Goal: Information Seeking & Learning: Learn about a topic

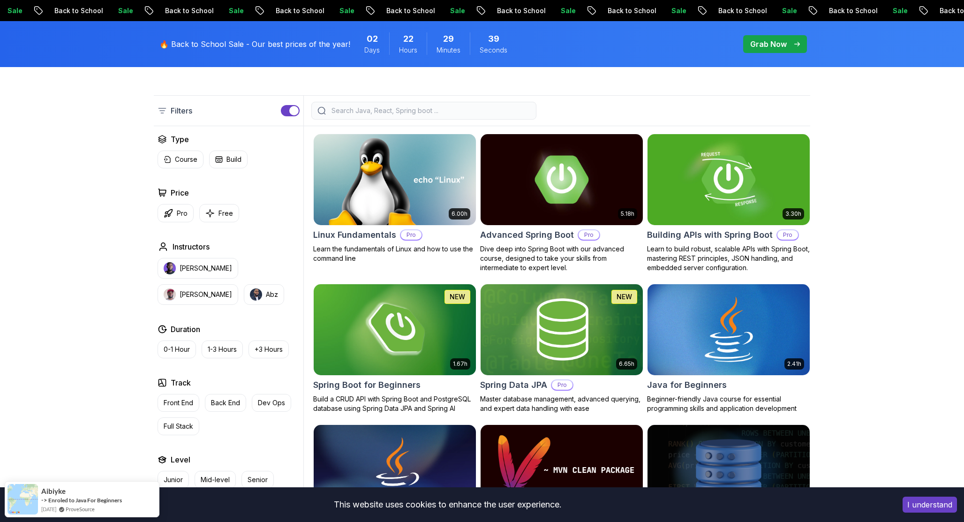
scroll to position [250, 0]
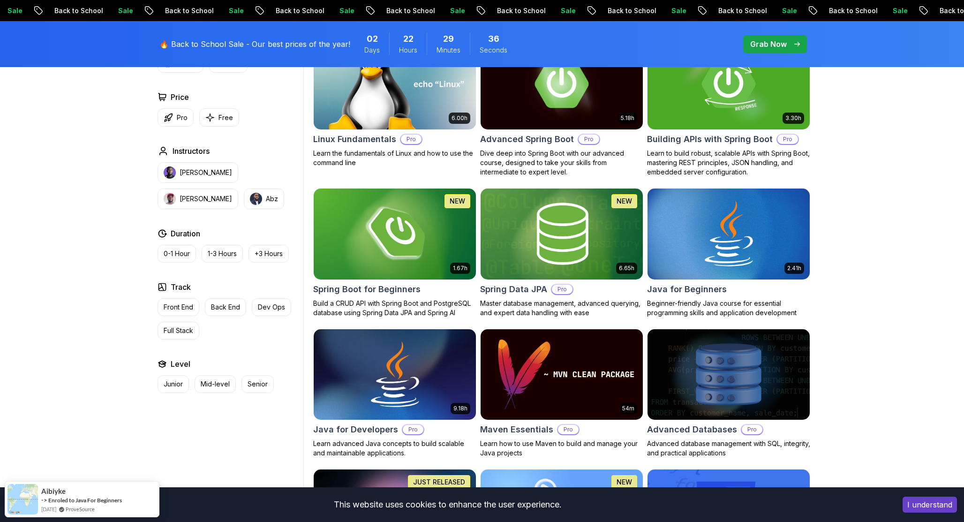
scroll to position [324, 0]
click at [424, 248] on img at bounding box center [394, 233] width 170 height 95
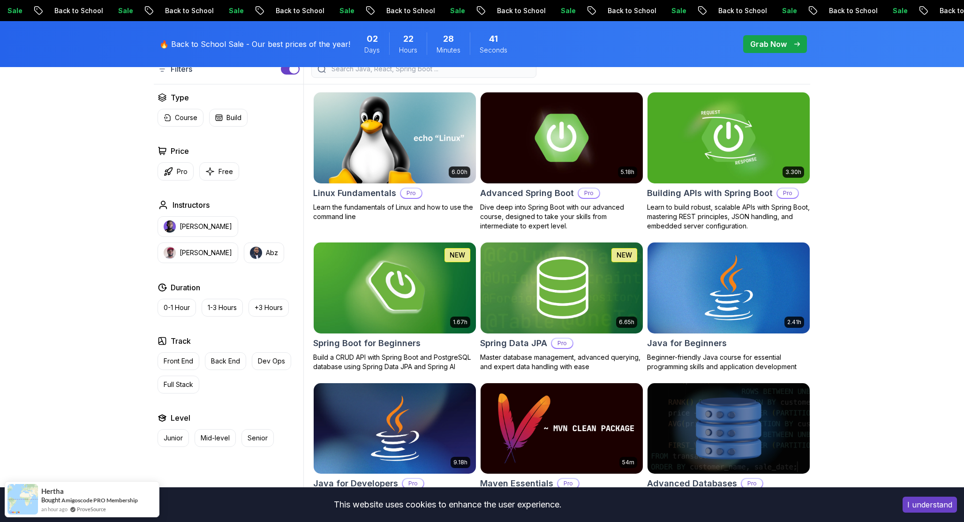
scroll to position [269, 0]
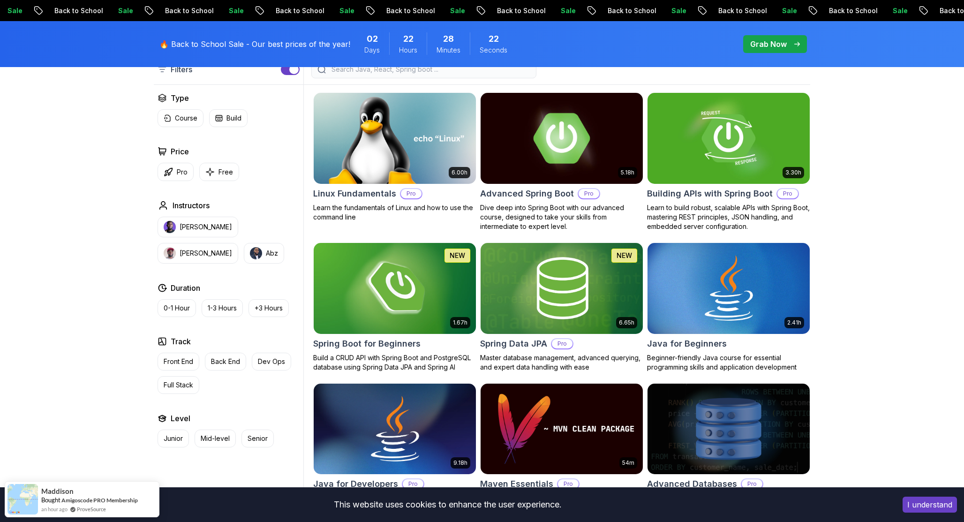
click at [566, 160] on img at bounding box center [561, 137] width 170 height 95
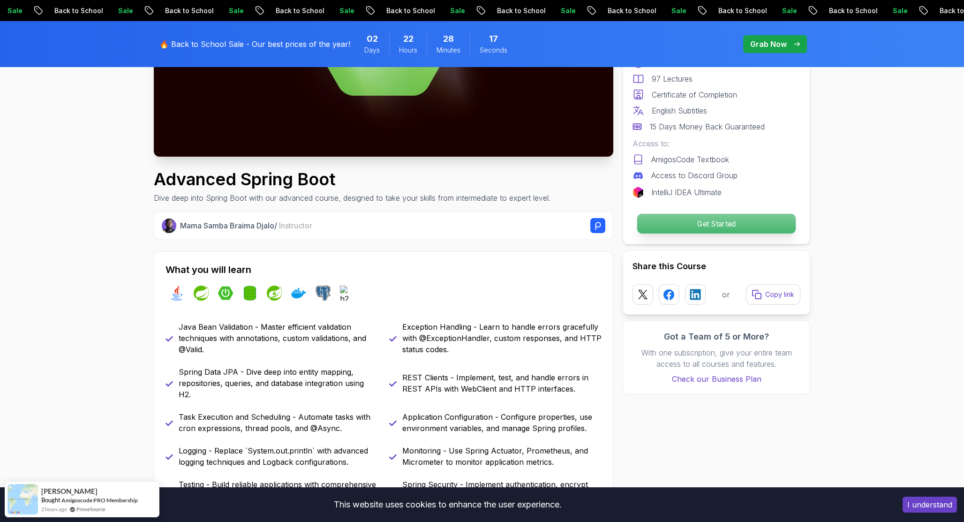
click at [698, 220] on p "Get Started" at bounding box center [716, 224] width 158 height 20
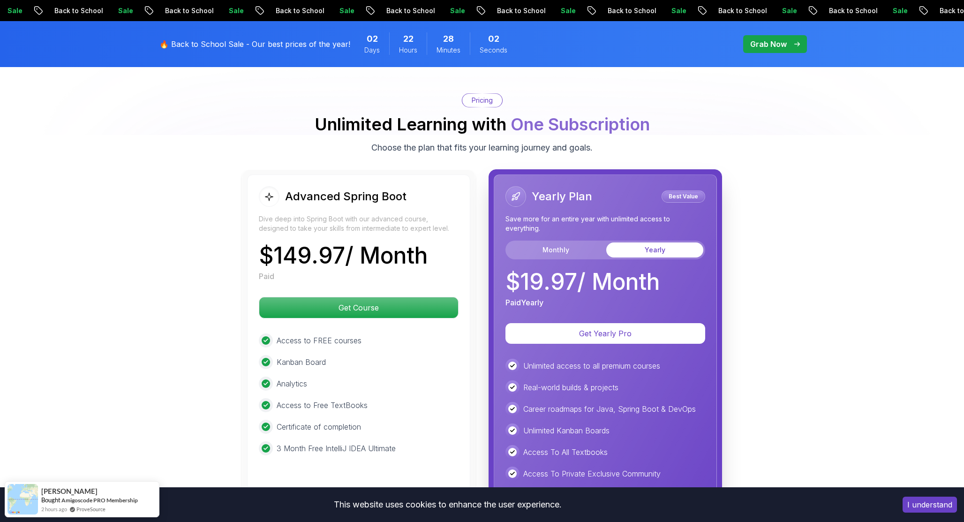
scroll to position [2034, 0]
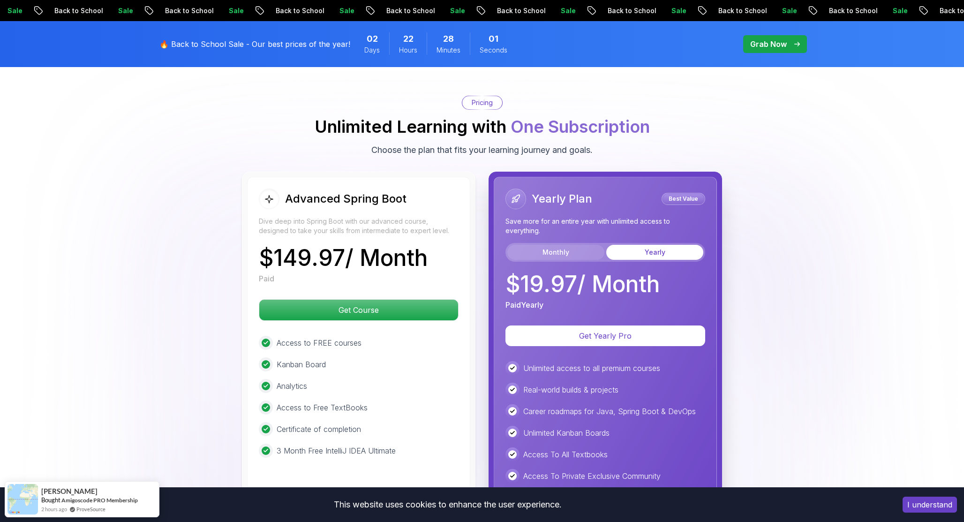
click at [561, 245] on button "Monthly" at bounding box center [555, 252] width 97 height 15
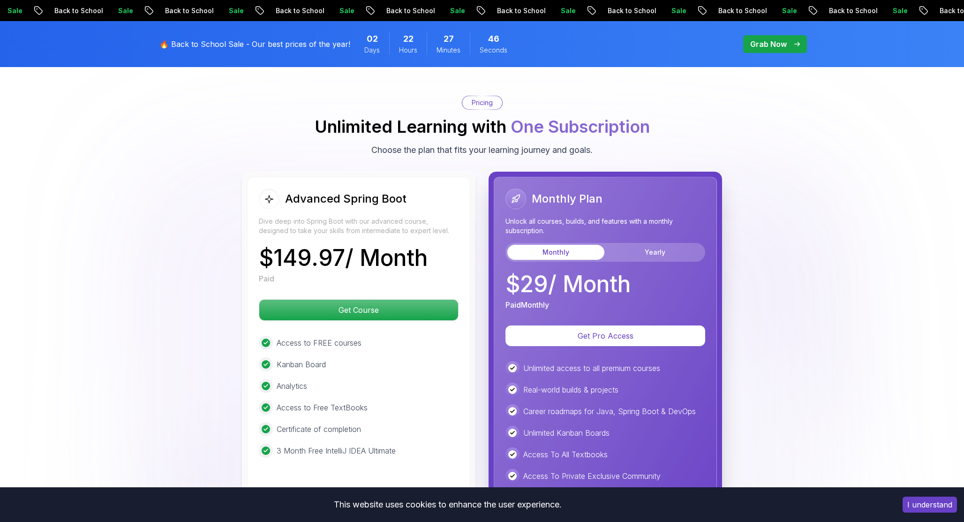
click at [298, 217] on p "Dive deep into Spring Boot with our advanced course, designed to take your skil…" at bounding box center [359, 226] width 200 height 19
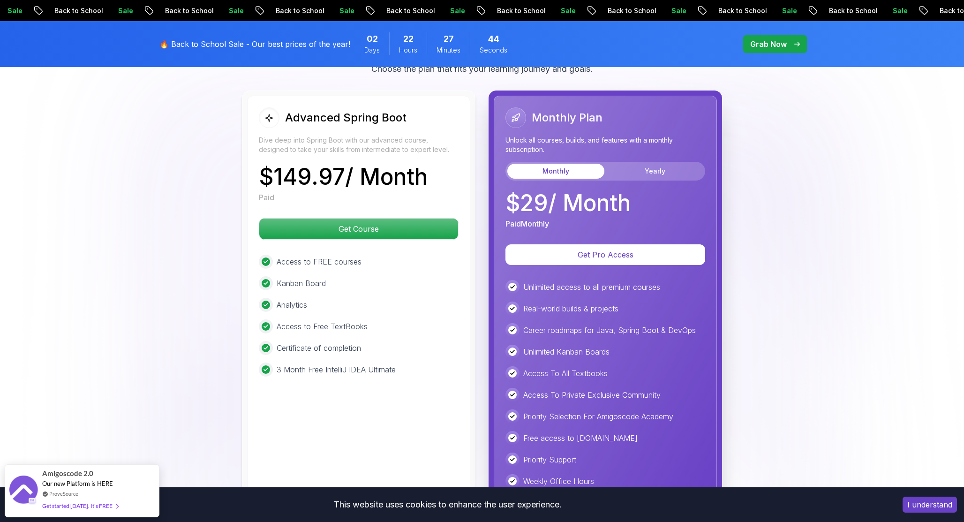
scroll to position [2116, 0]
click at [630, 163] on button "Yearly" at bounding box center [654, 170] width 97 height 15
click at [571, 163] on button "Monthly" at bounding box center [555, 170] width 97 height 15
click at [774, 357] on div "Advanced Spring Boot Dive deep into Spring Boot with our advanced course, desig…" at bounding box center [482, 297] width 656 height 414
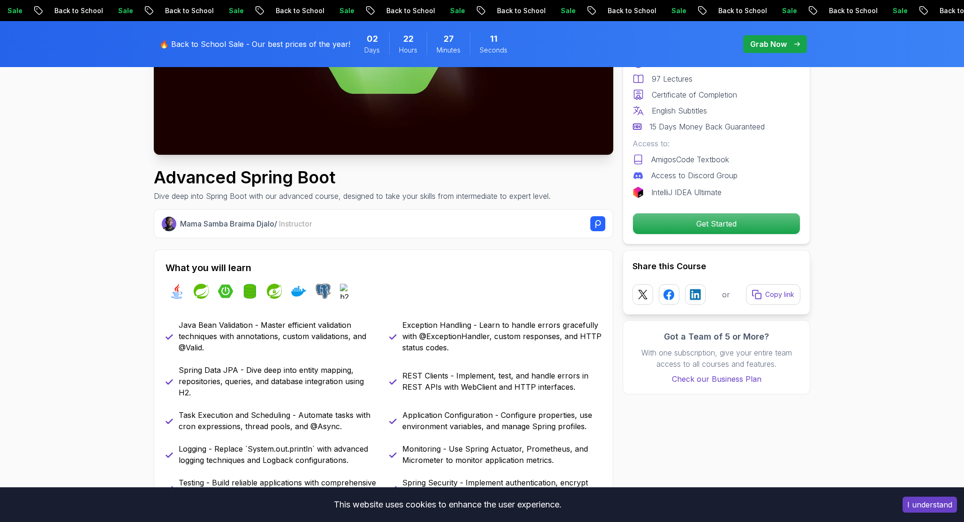
scroll to position [0, 0]
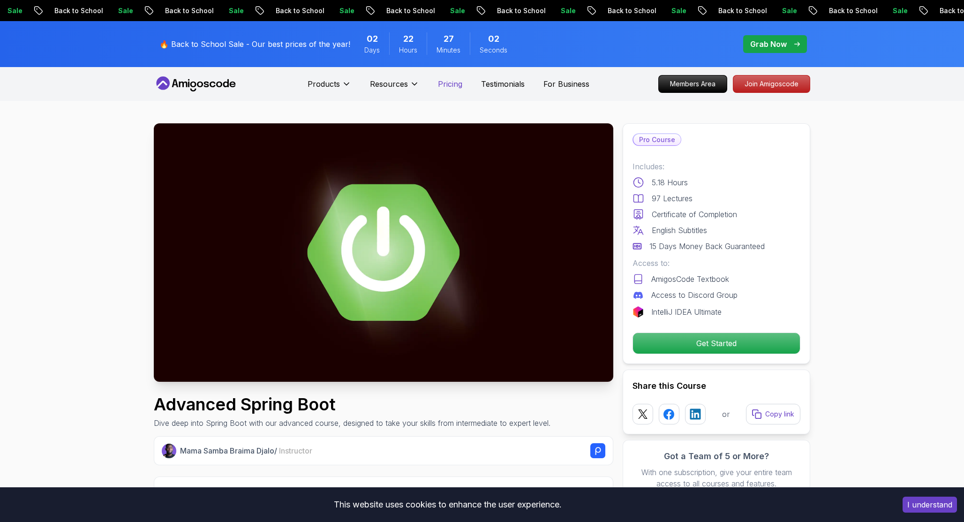
click at [452, 84] on p "Pricing" at bounding box center [450, 83] width 24 height 11
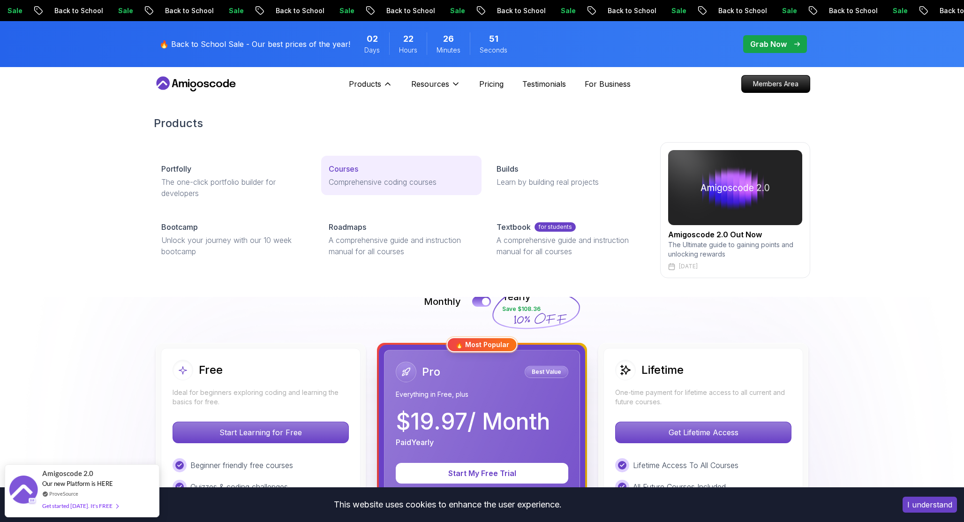
click at [341, 168] on p "Courses" at bounding box center [344, 168] width 30 height 11
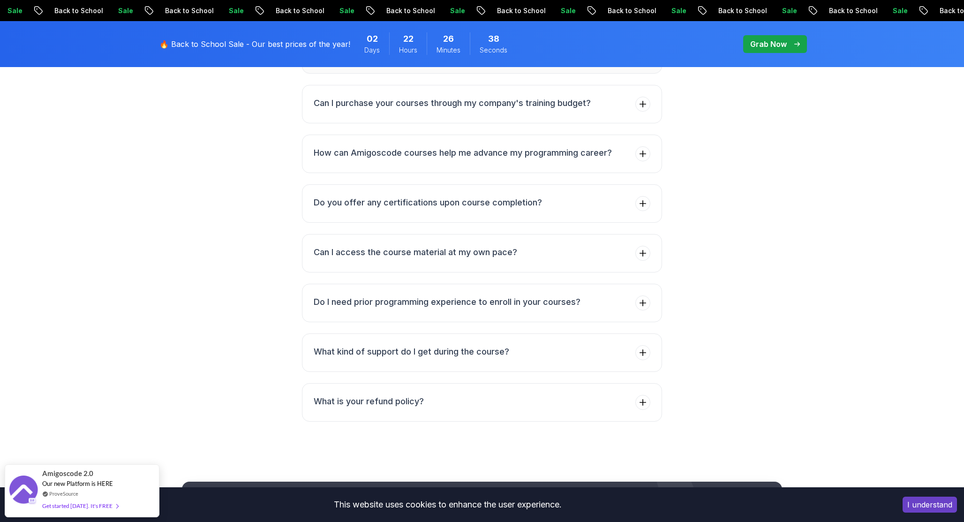
scroll to position [4340, 0]
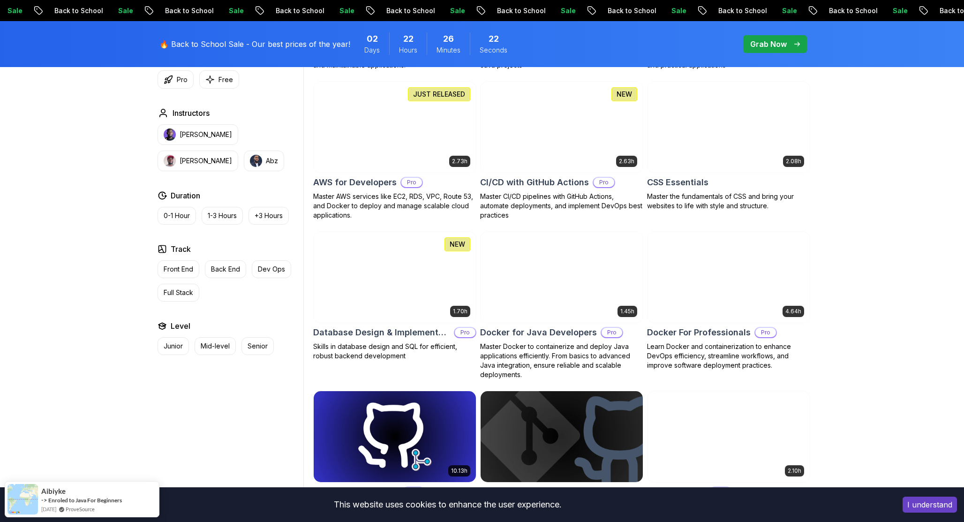
scroll to position [712, 0]
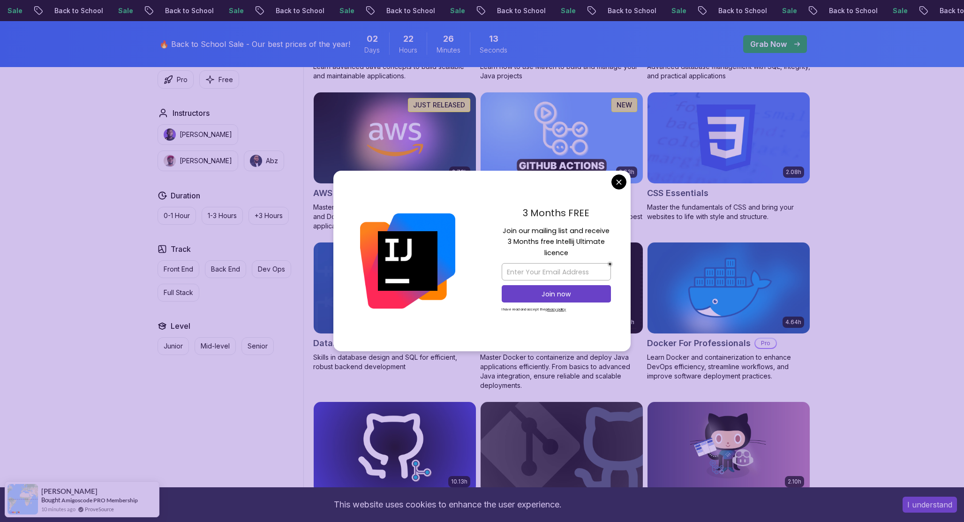
scroll to position [693, 0]
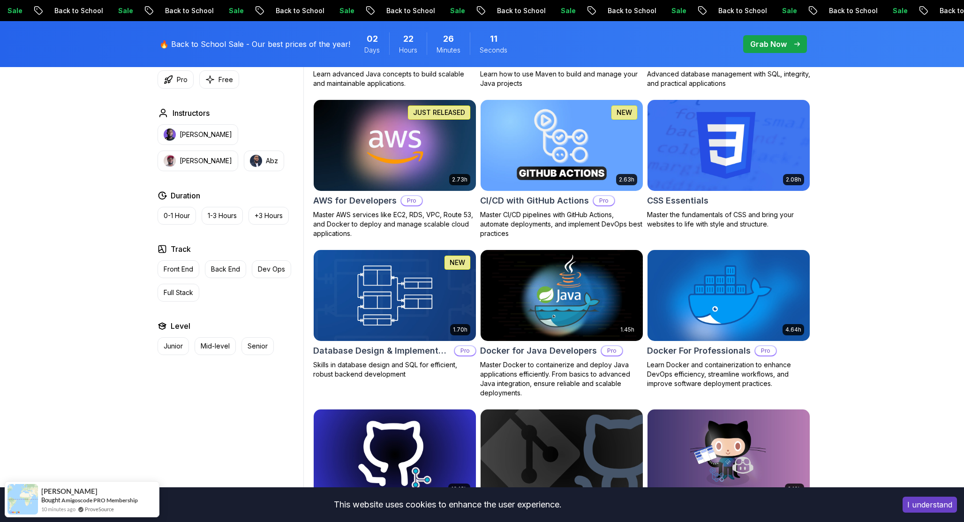
scroll to position [0, 0]
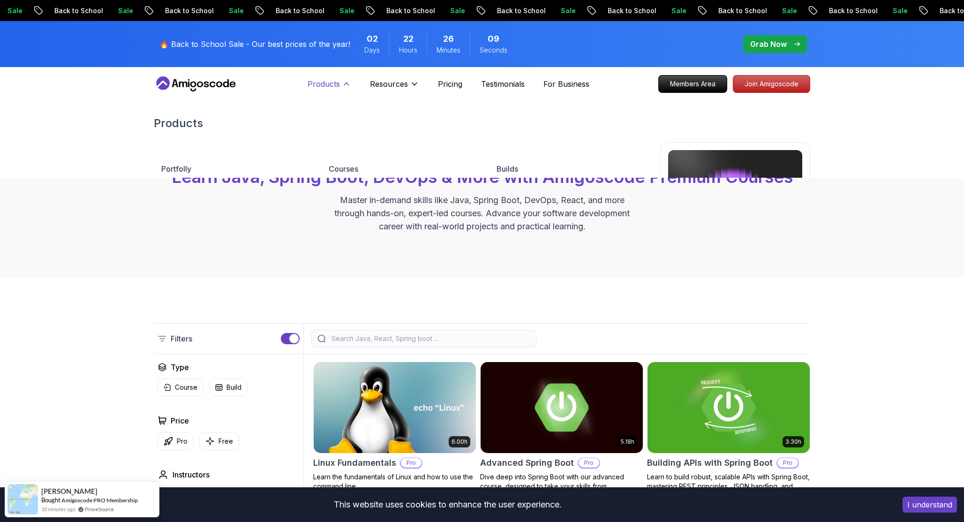
click at [338, 81] on p "Products" at bounding box center [323, 83] width 32 height 11
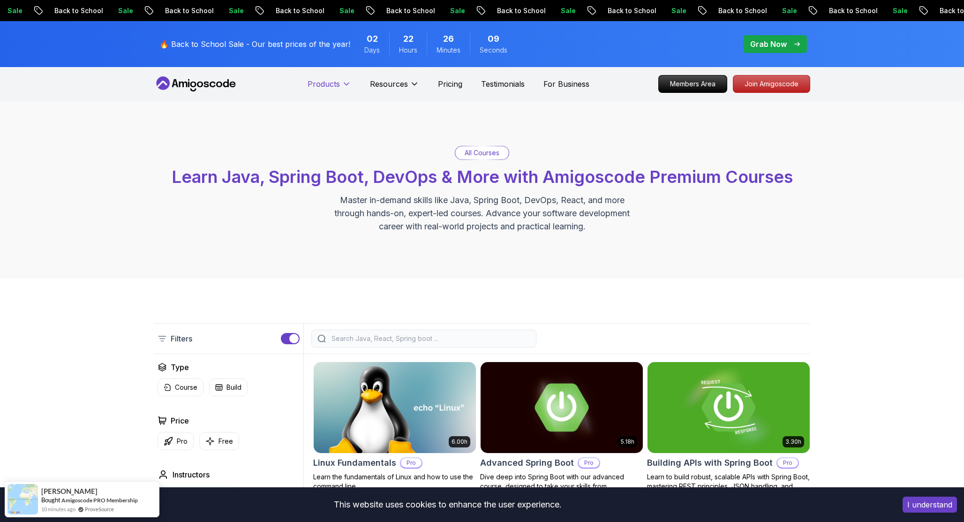
click at [338, 81] on p "Products" at bounding box center [323, 83] width 32 height 11
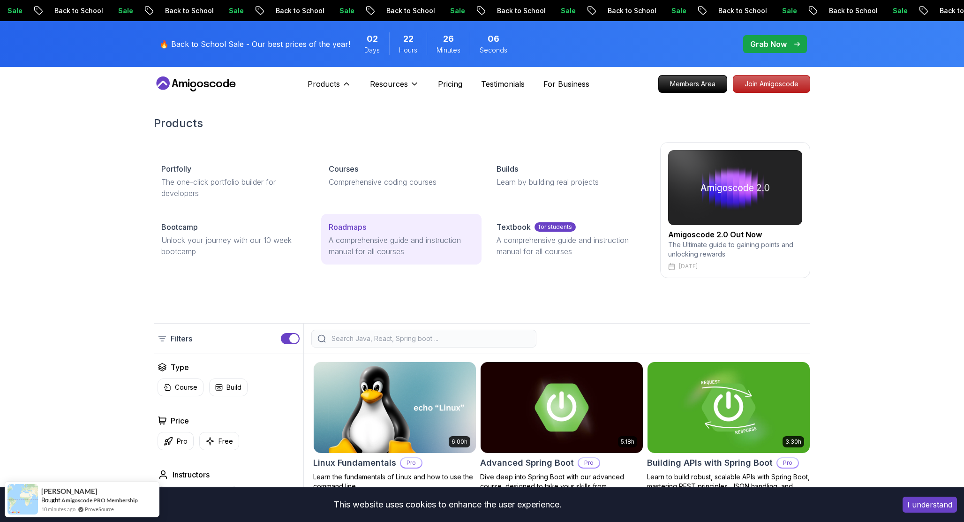
click at [378, 230] on div "Roadmaps" at bounding box center [401, 226] width 145 height 11
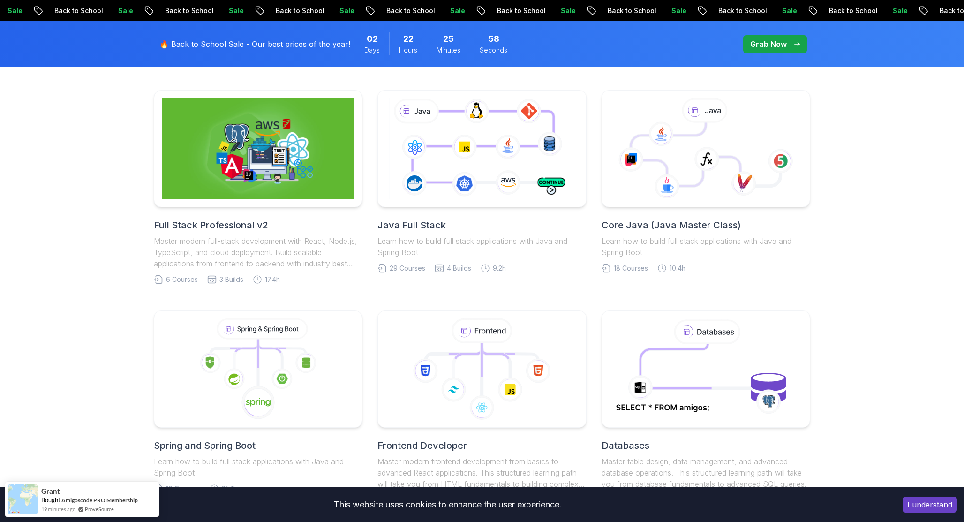
scroll to position [230, 0]
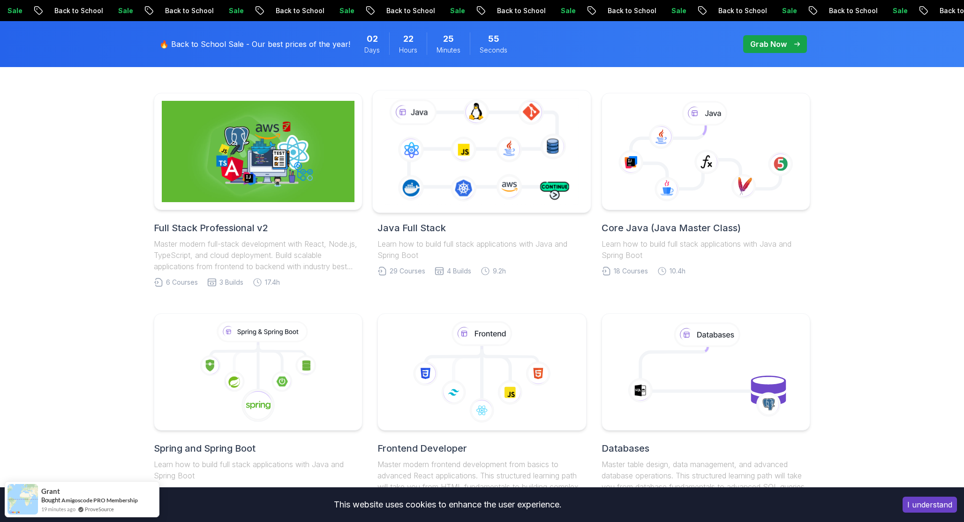
click at [477, 147] on icon at bounding box center [481, 151] width 198 height 110
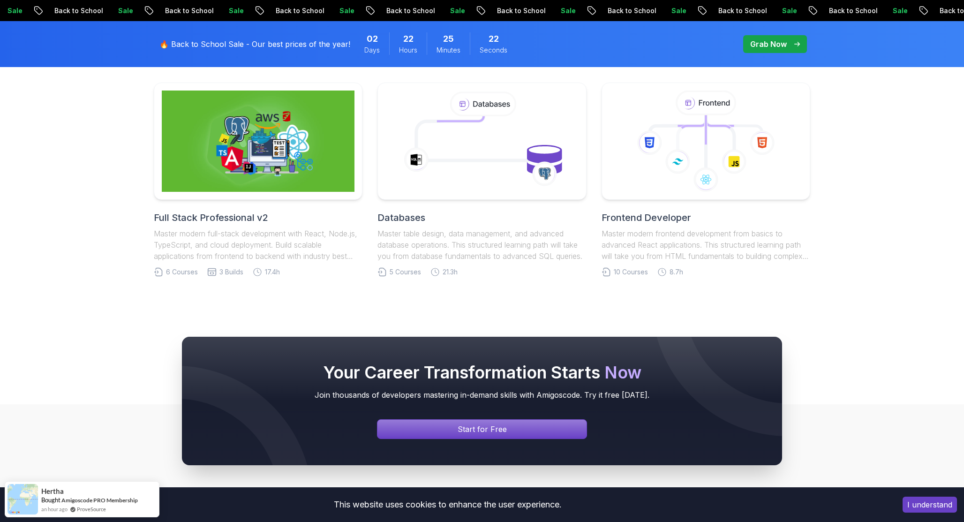
scroll to position [4348, 0]
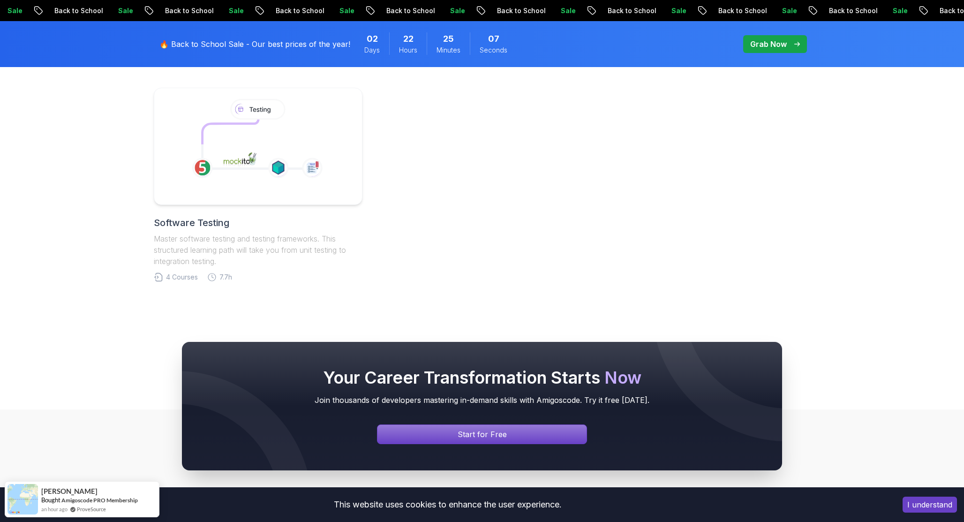
scroll to position [938, 0]
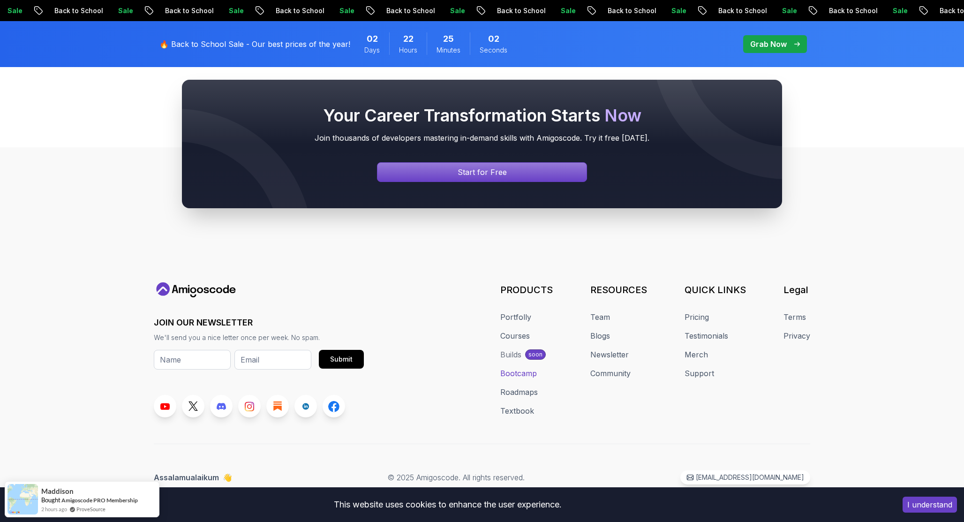
click at [525, 371] on link "Bootcamp" at bounding box center [518, 372] width 37 height 11
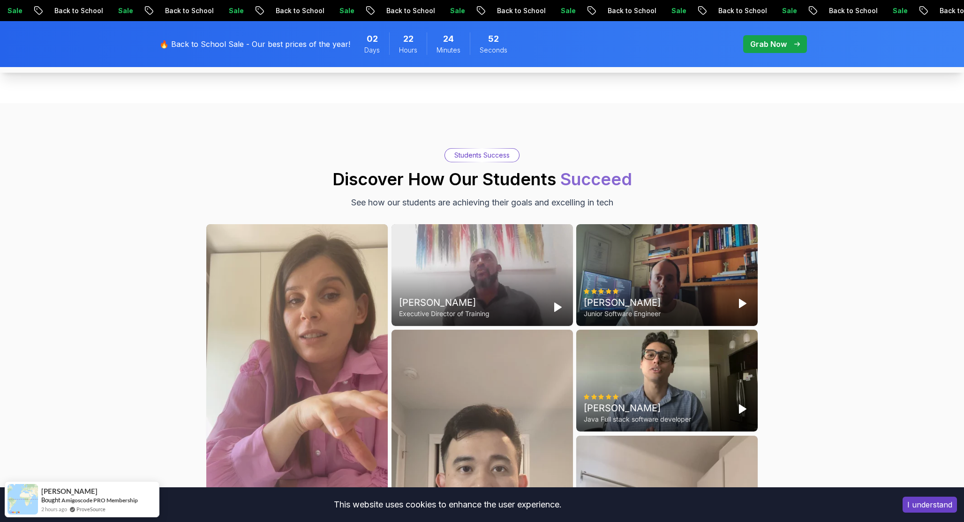
scroll to position [2312, 0]
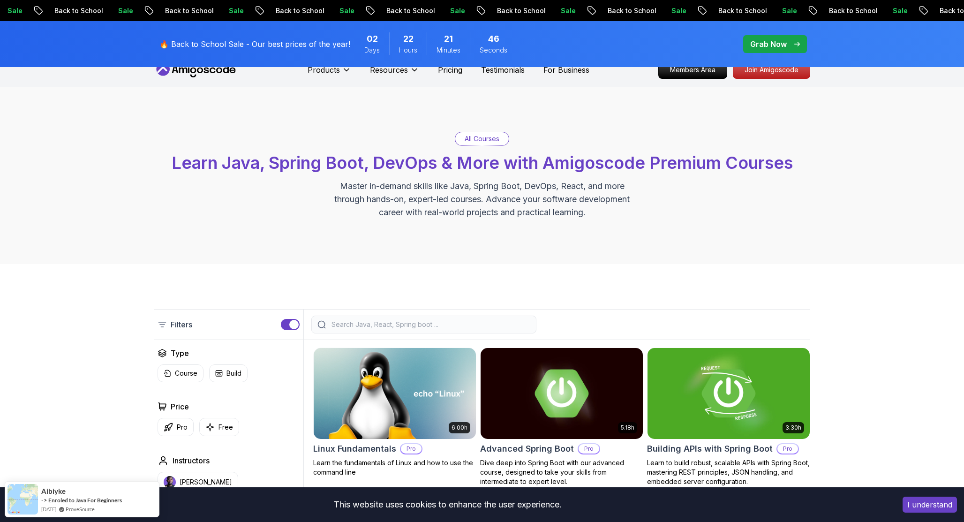
scroll to position [16, 0]
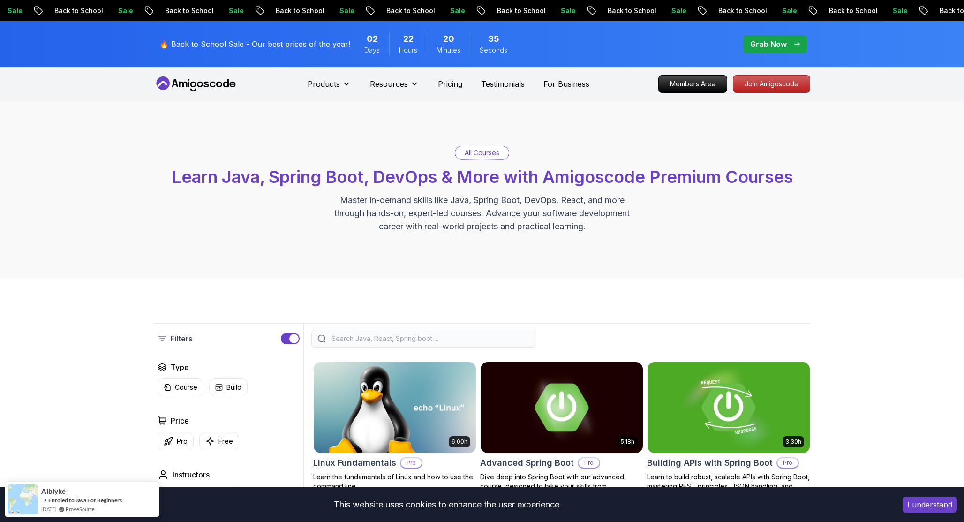
click at [388, 340] on input "search" at bounding box center [430, 338] width 201 height 9
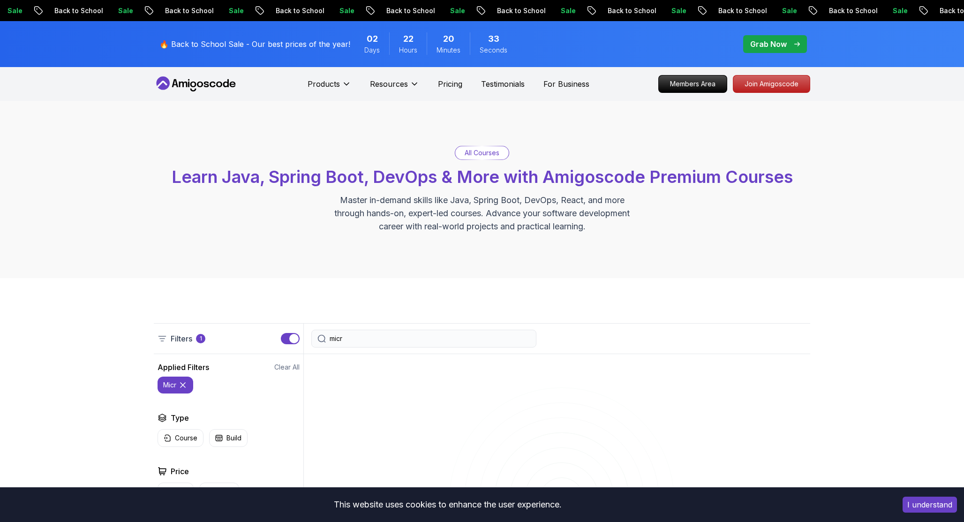
type input "micro"
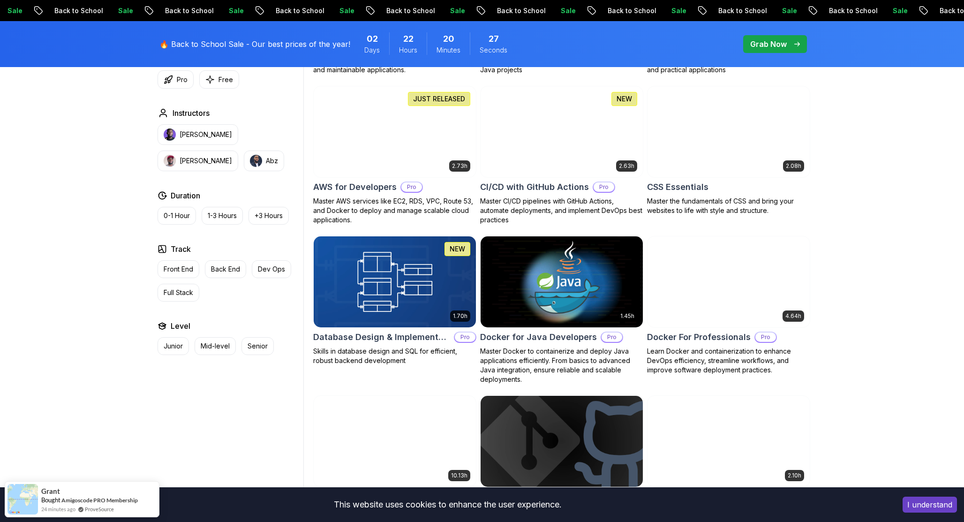
scroll to position [707, 0]
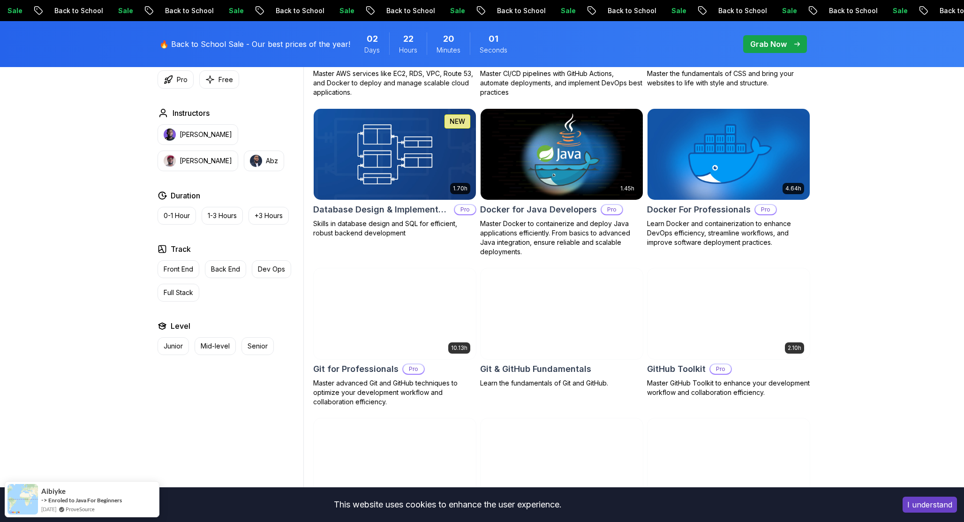
scroll to position [835, 0]
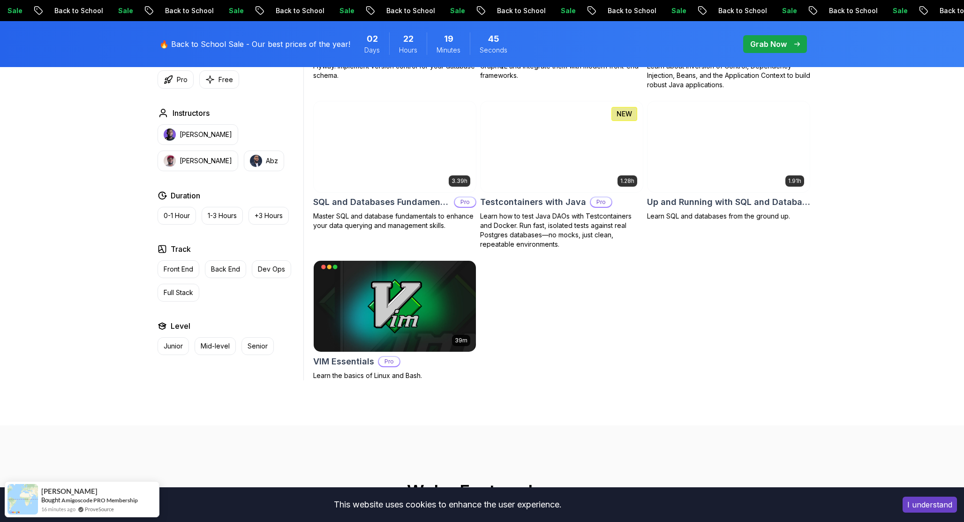
scroll to position [2511, 0]
